Goal: Task Accomplishment & Management: Manage account settings

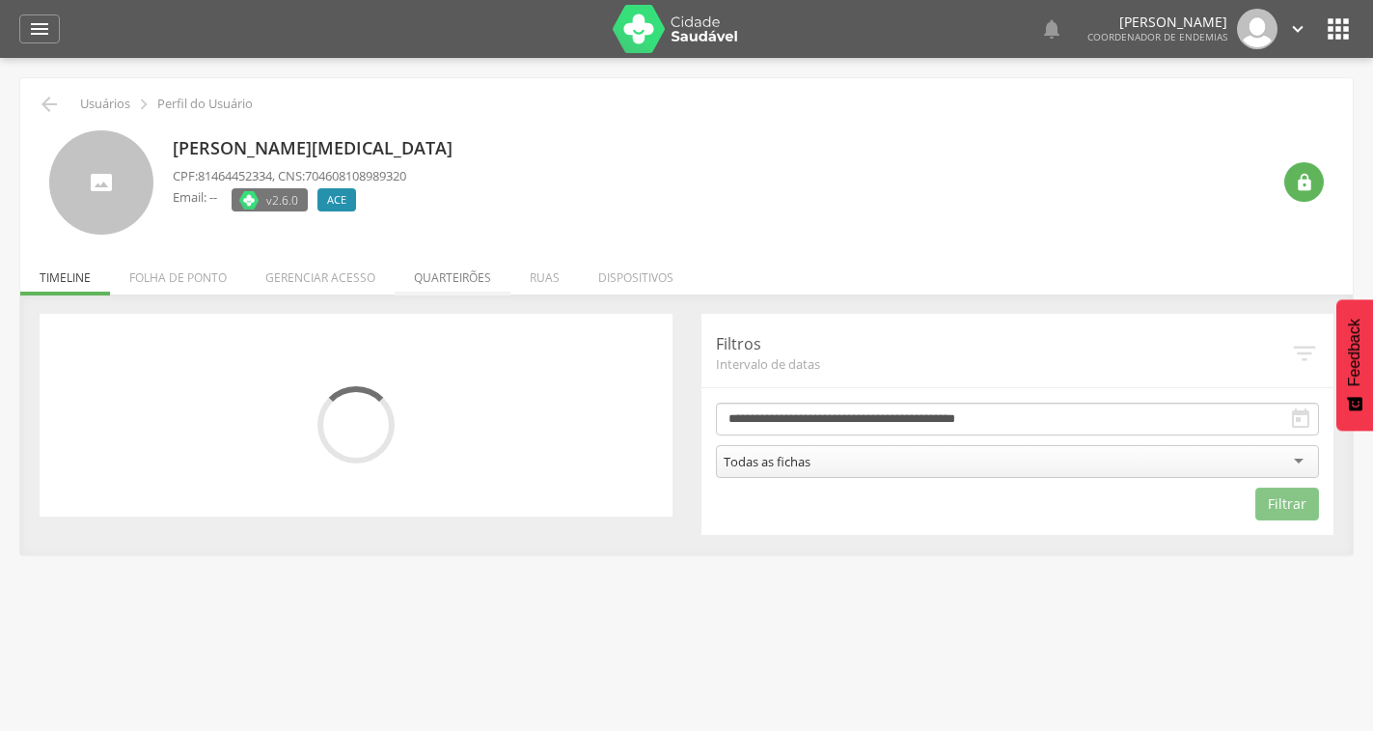
click at [459, 277] on li "Quarteirões" at bounding box center [453, 272] width 116 height 45
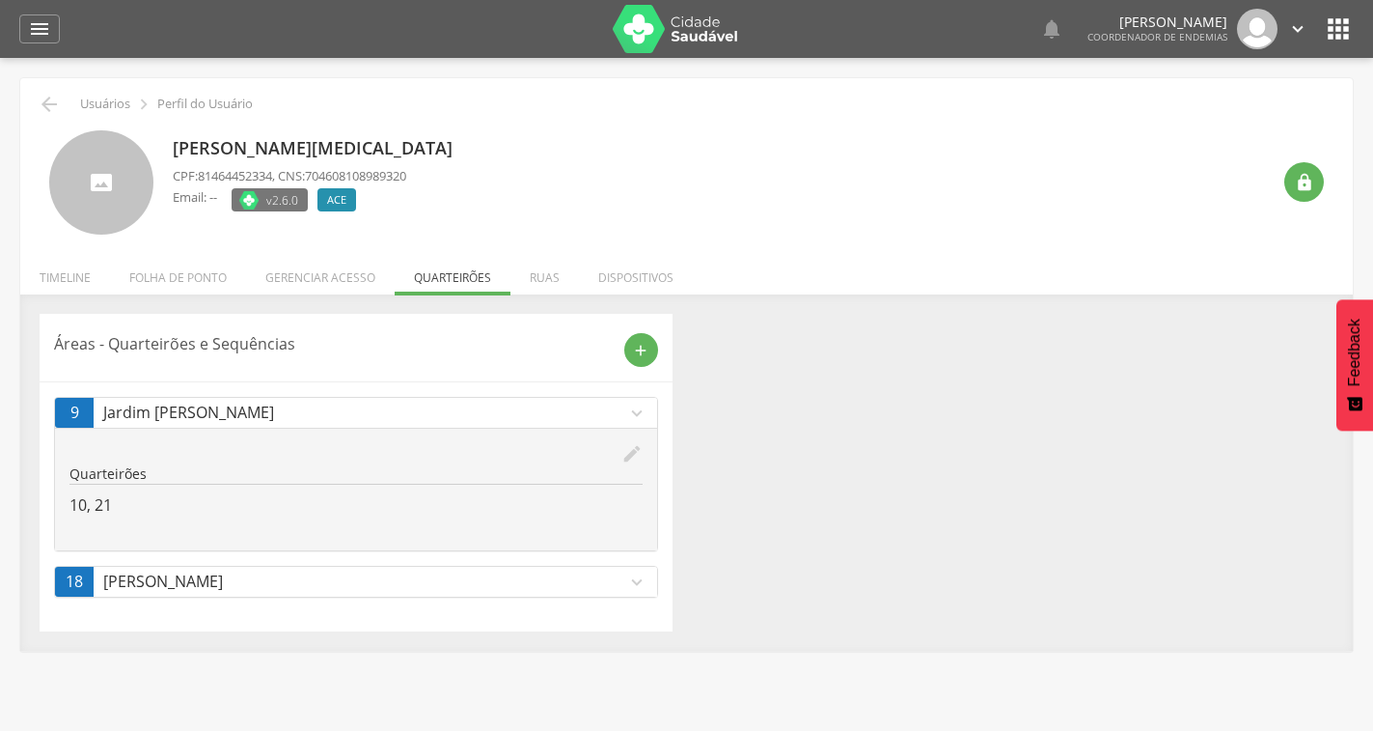
click at [635, 455] on icon "edit" at bounding box center [632, 453] width 21 height 21
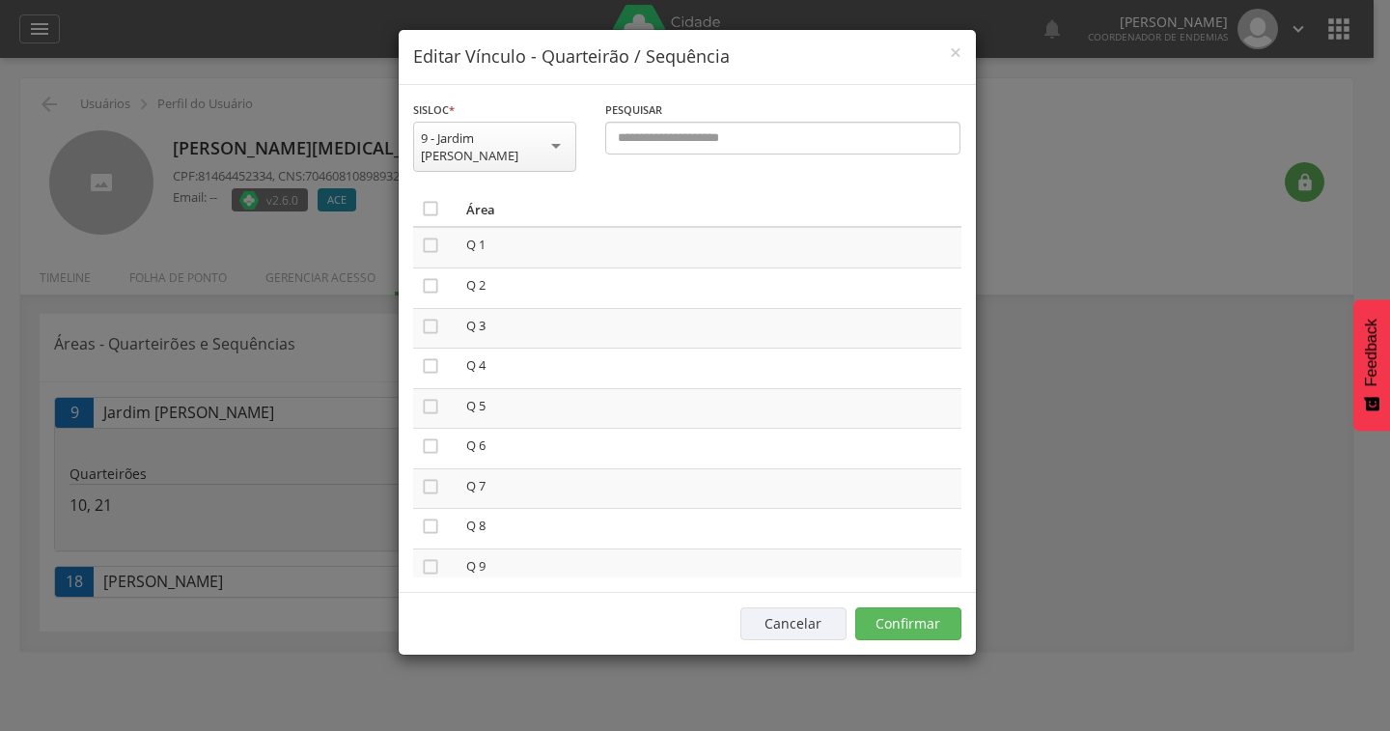
click at [425, 191] on th "" at bounding box center [435, 209] width 45 height 36
click at [428, 199] on icon "" at bounding box center [430, 208] width 19 height 19
click at [428, 199] on icon "" at bounding box center [430, 208] width 19 height 19
click at [893, 613] on button "Confirmar" at bounding box center [908, 623] width 106 height 33
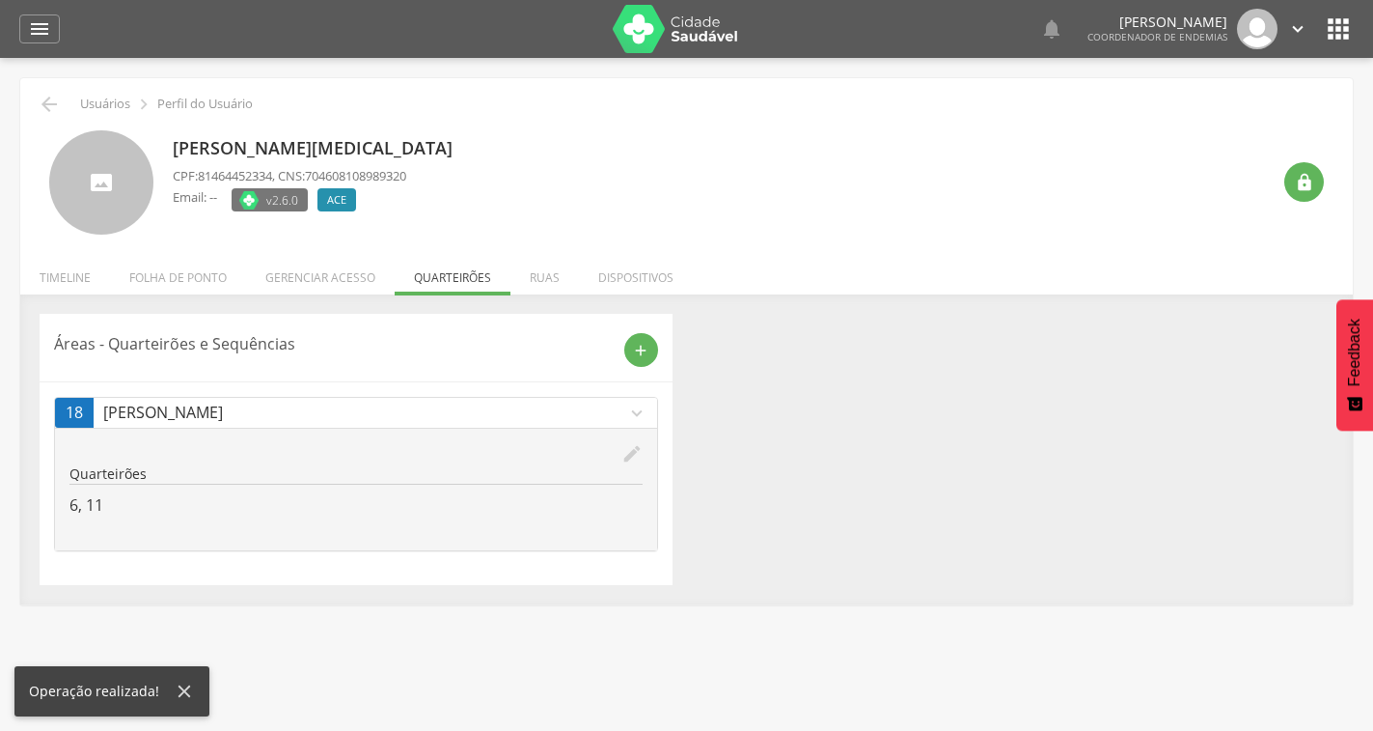
click at [623, 457] on icon "edit" at bounding box center [632, 453] width 21 height 21
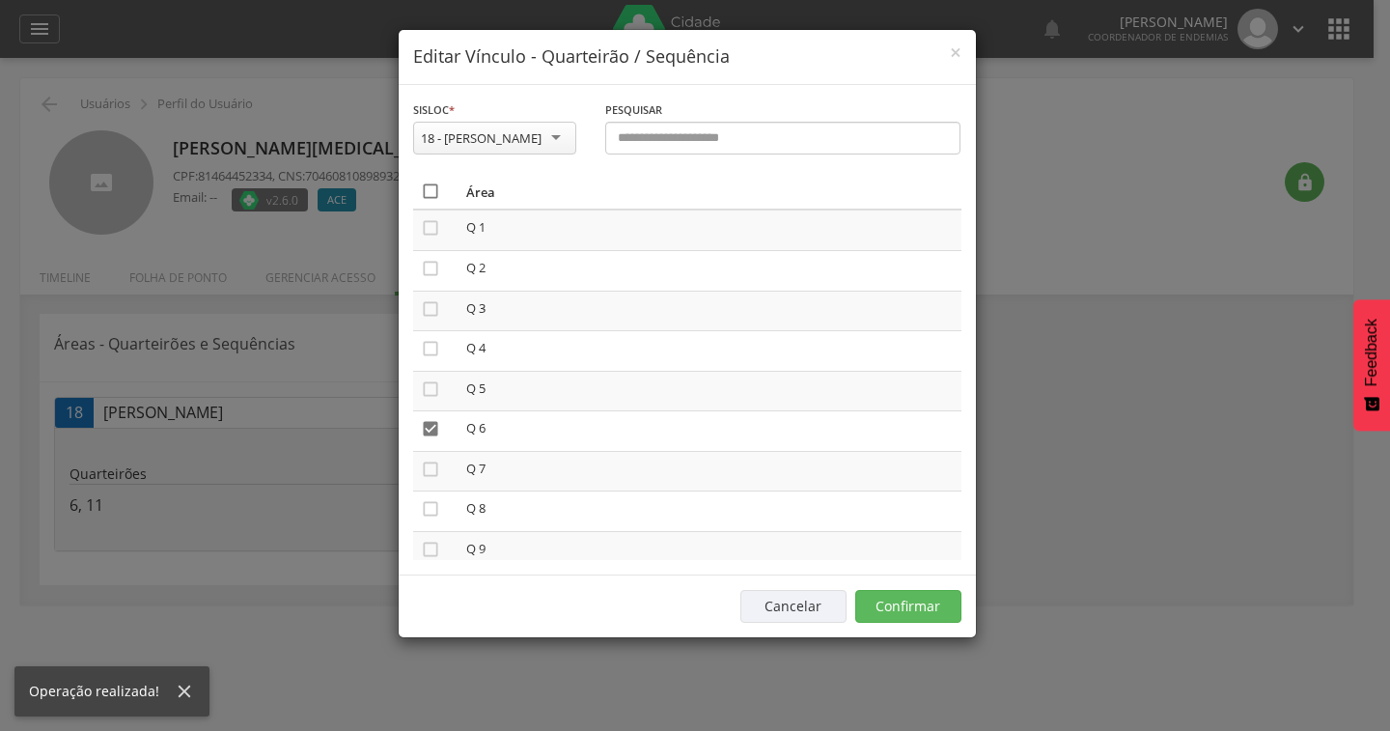
click at [424, 188] on icon "" at bounding box center [430, 190] width 19 height 19
click at [424, 188] on icon "" at bounding box center [430, 190] width 19 height 19
click at [901, 600] on button "Confirmar" at bounding box center [908, 606] width 106 height 33
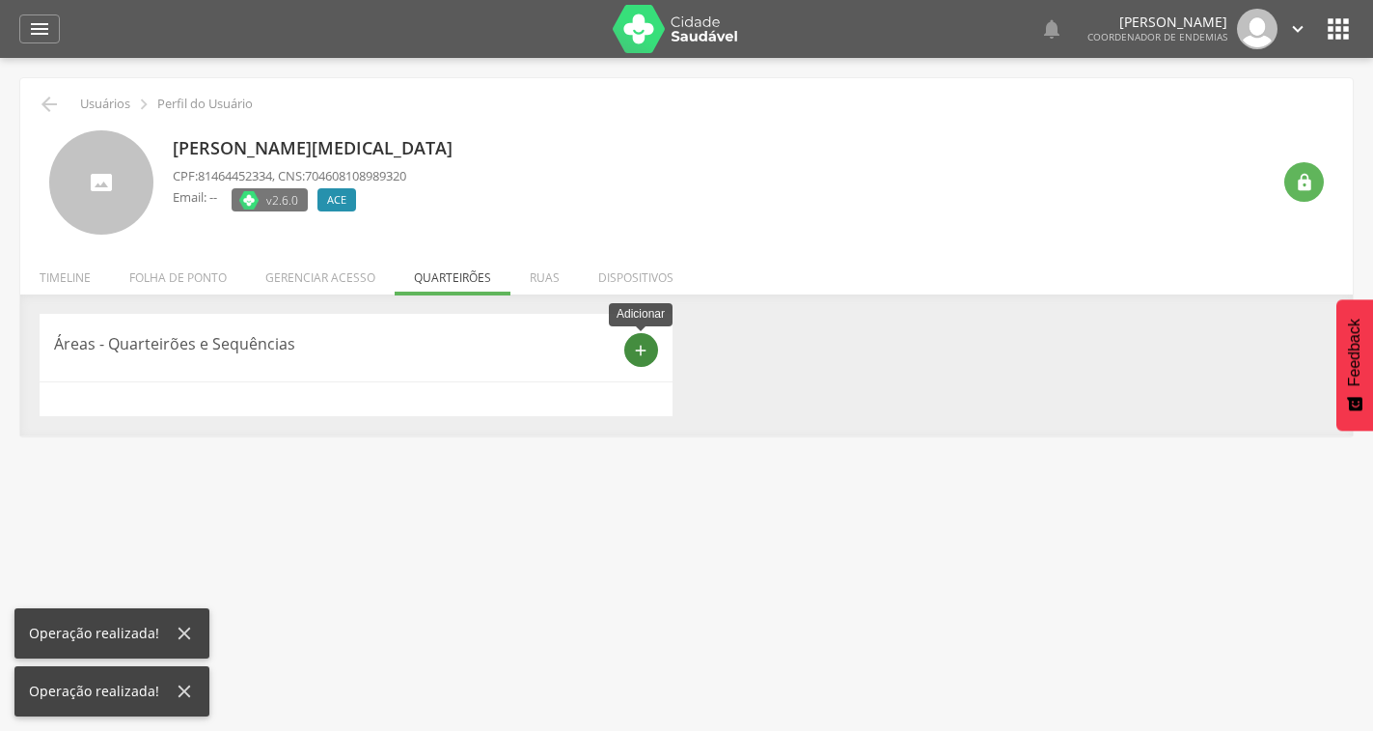
click at [648, 355] on icon "add" at bounding box center [640, 350] width 17 height 17
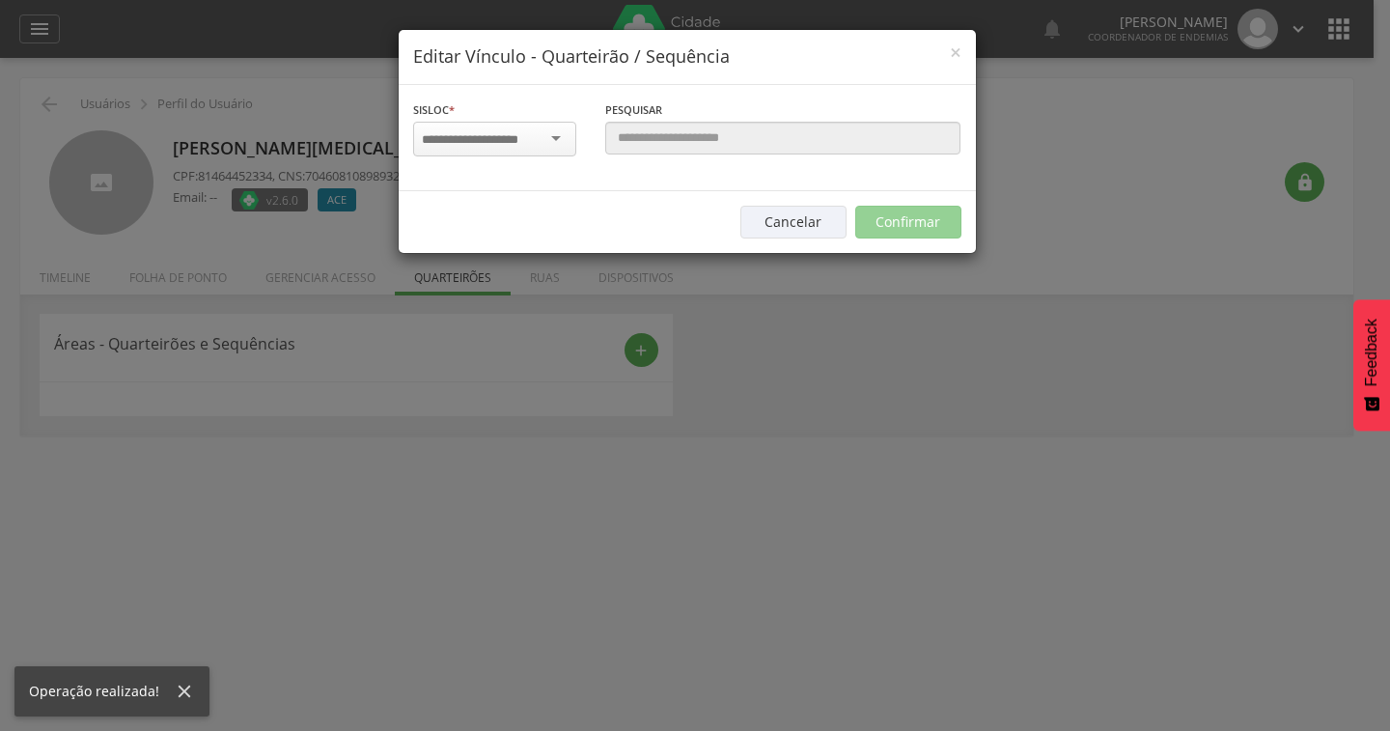
click at [544, 148] on div at bounding box center [494, 139] width 163 height 35
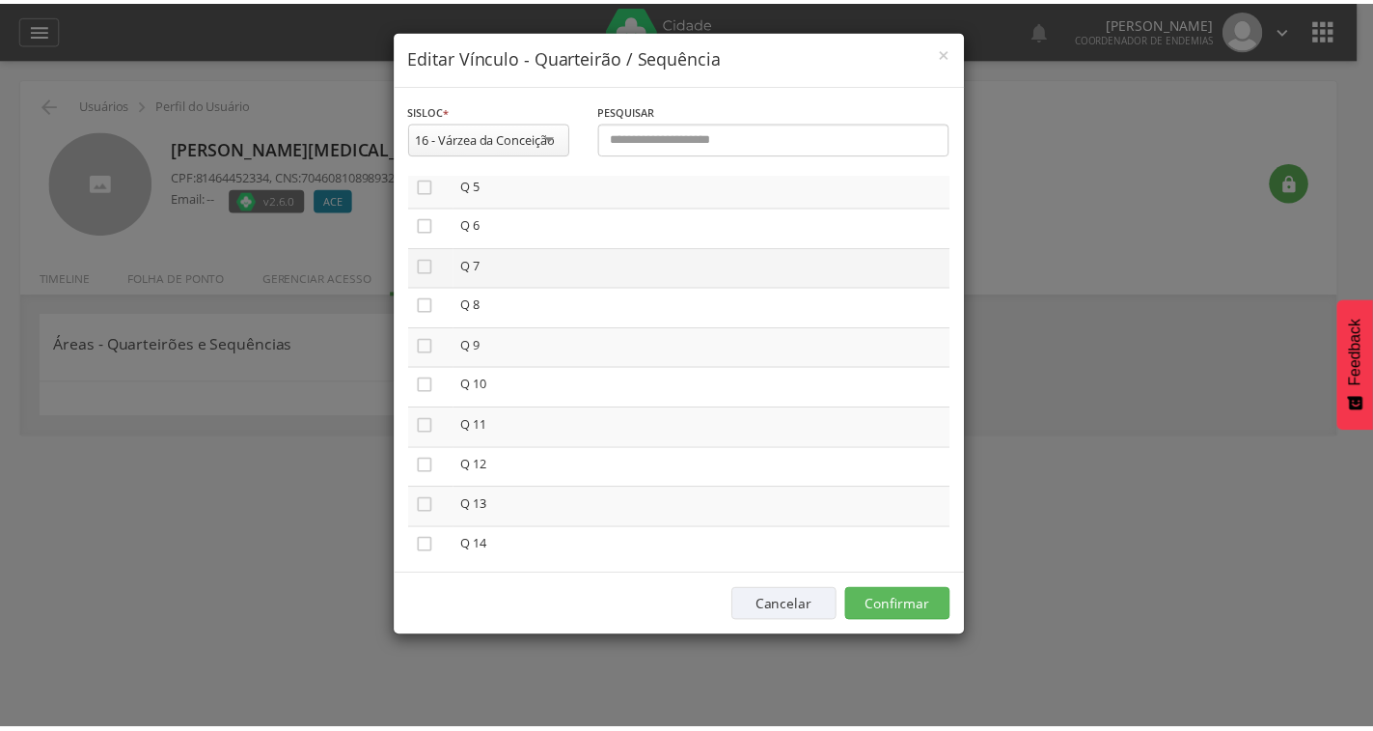
scroll to position [290, 0]
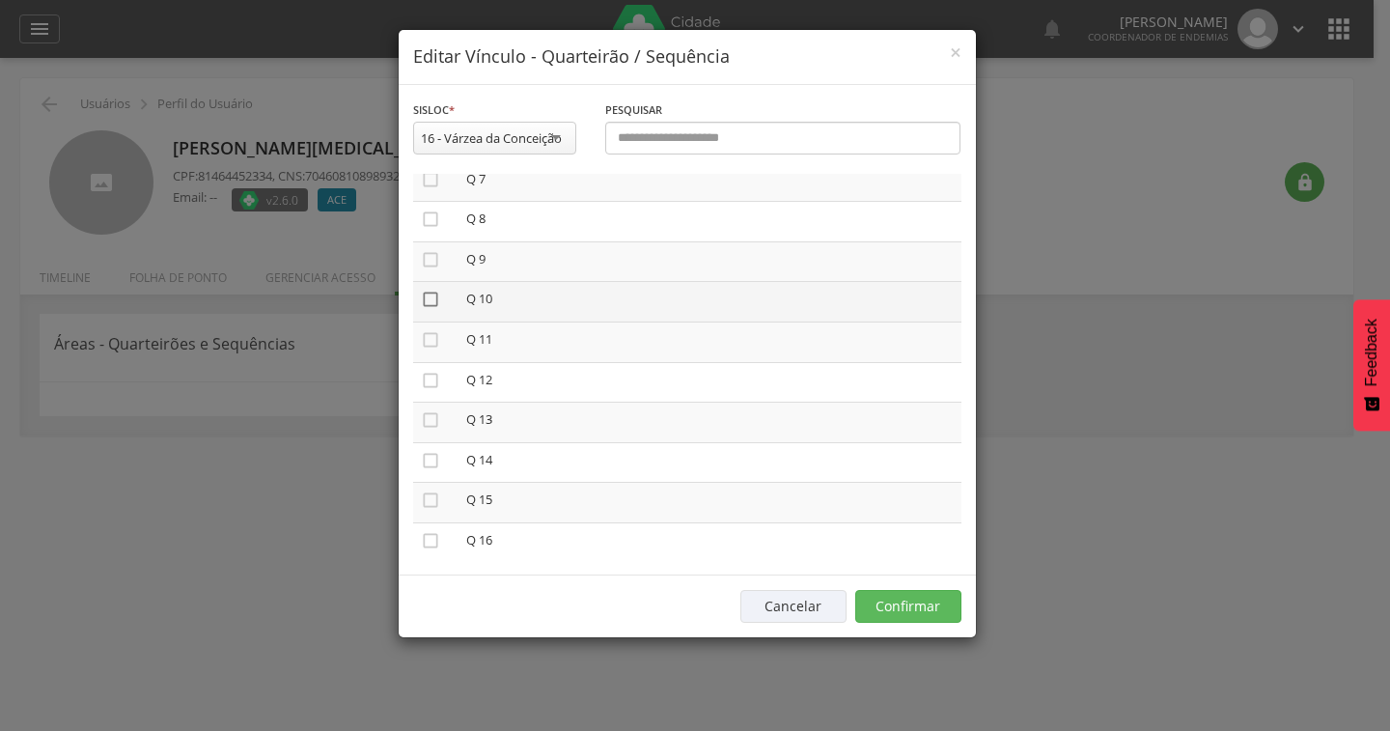
click at [431, 294] on icon "" at bounding box center [430, 299] width 19 height 19
click at [432, 347] on icon "" at bounding box center [430, 339] width 19 height 19
click at [899, 606] on button "Confirmar" at bounding box center [908, 606] width 106 height 33
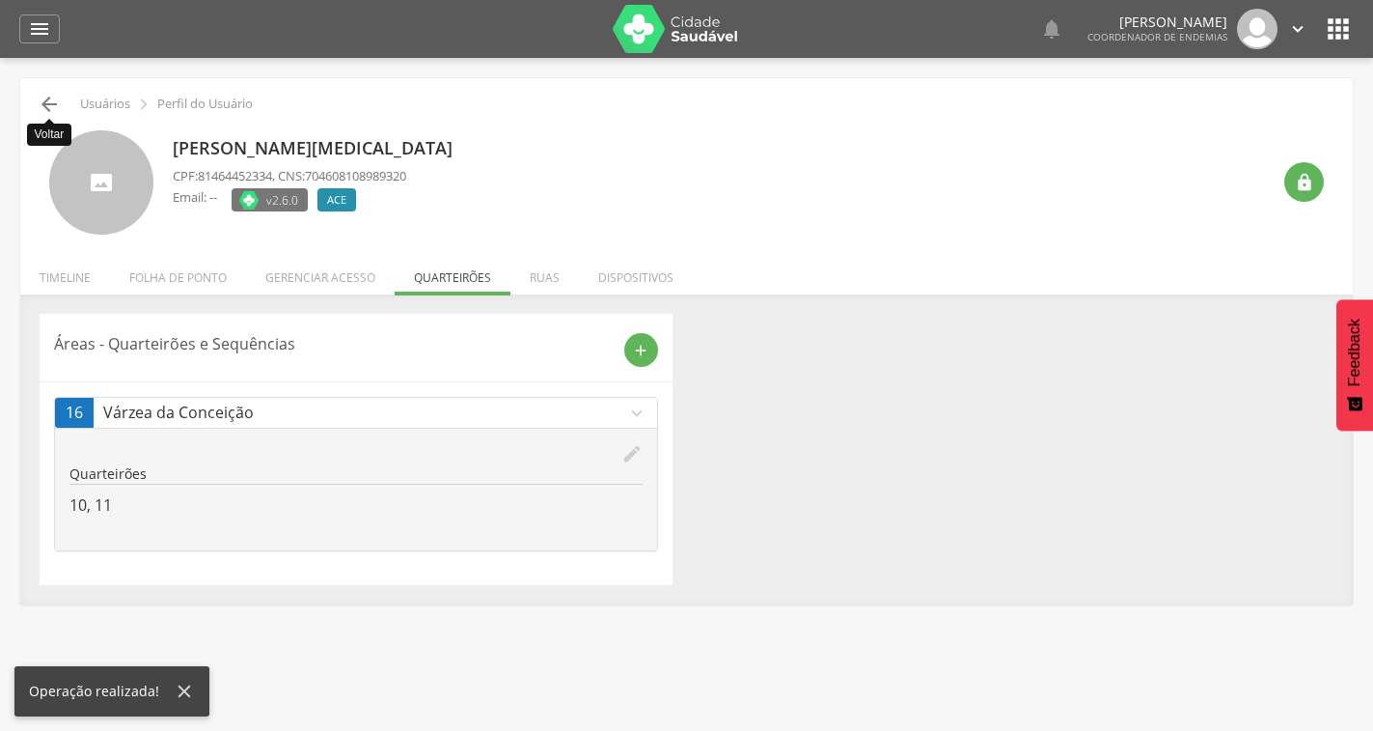
click at [42, 110] on icon "" at bounding box center [49, 104] width 23 height 23
